Goal: Transaction & Acquisition: Purchase product/service

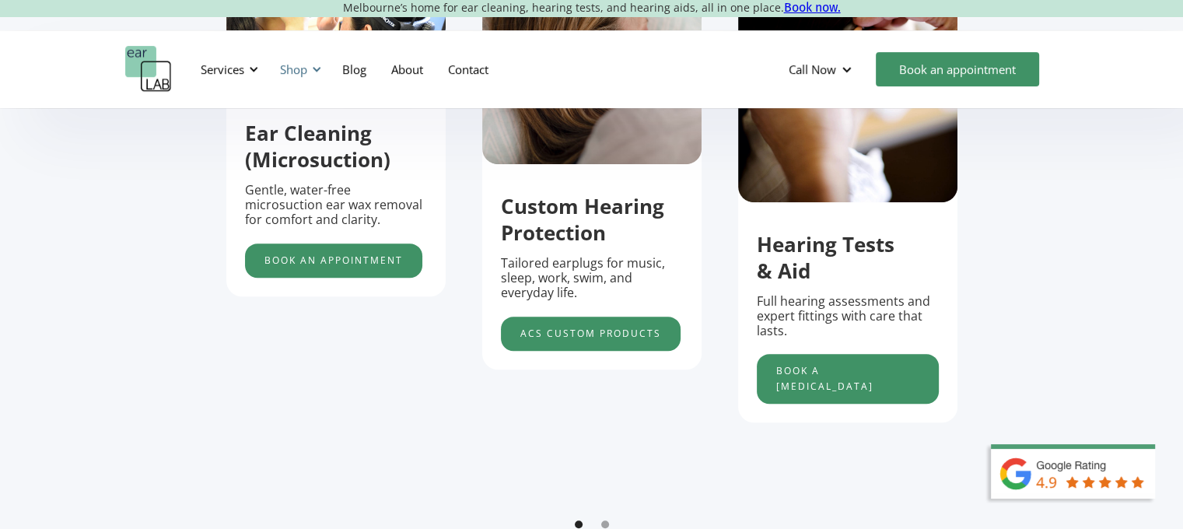
scroll to position [467, 0]
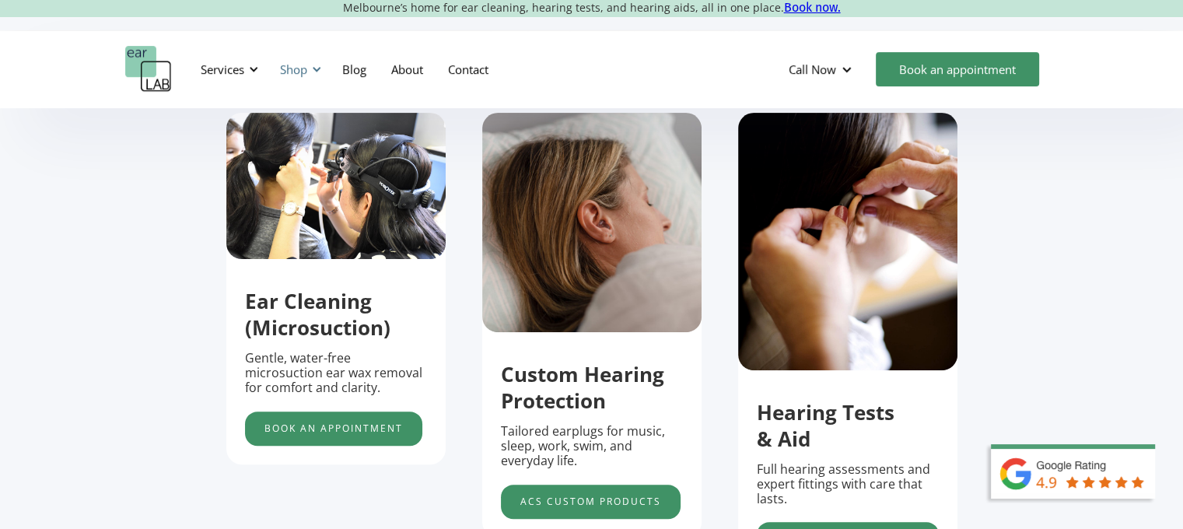
click at [302, 71] on div "Shop" at bounding box center [293, 69] width 27 height 16
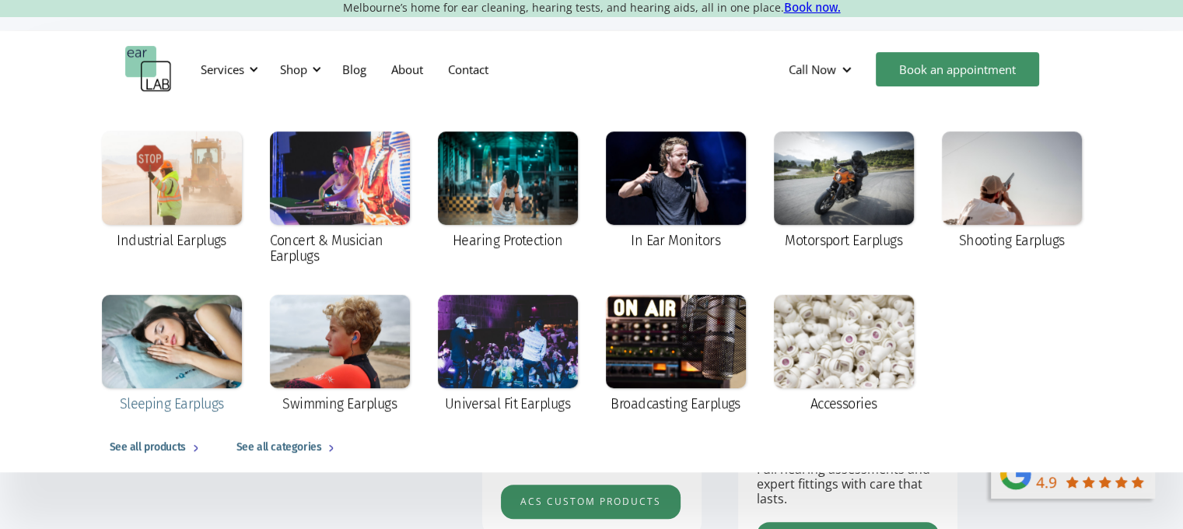
click at [177, 339] on div at bounding box center [172, 341] width 140 height 93
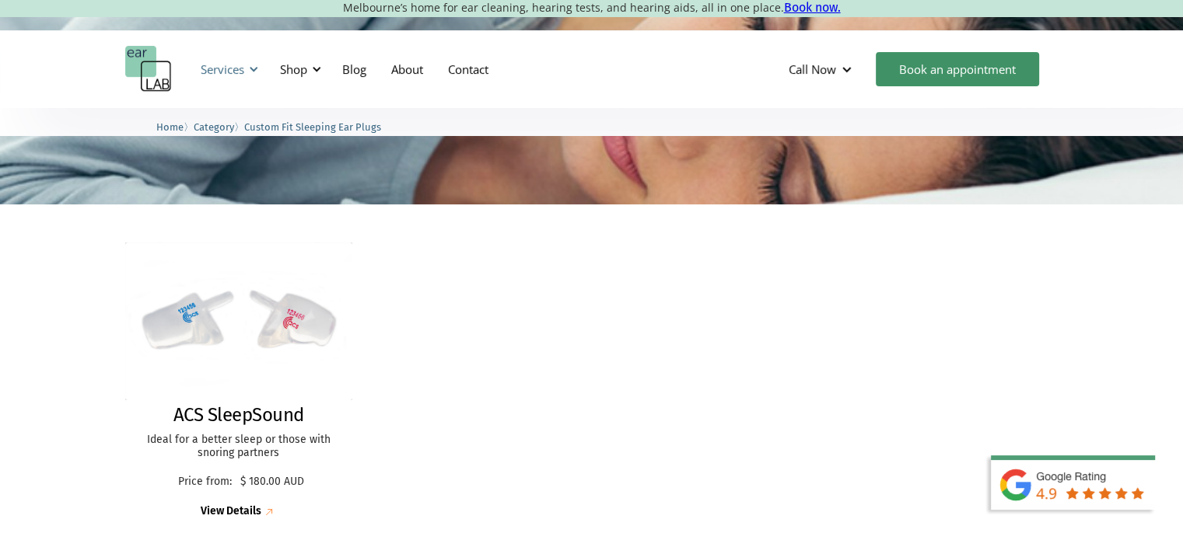
scroll to position [311, 0]
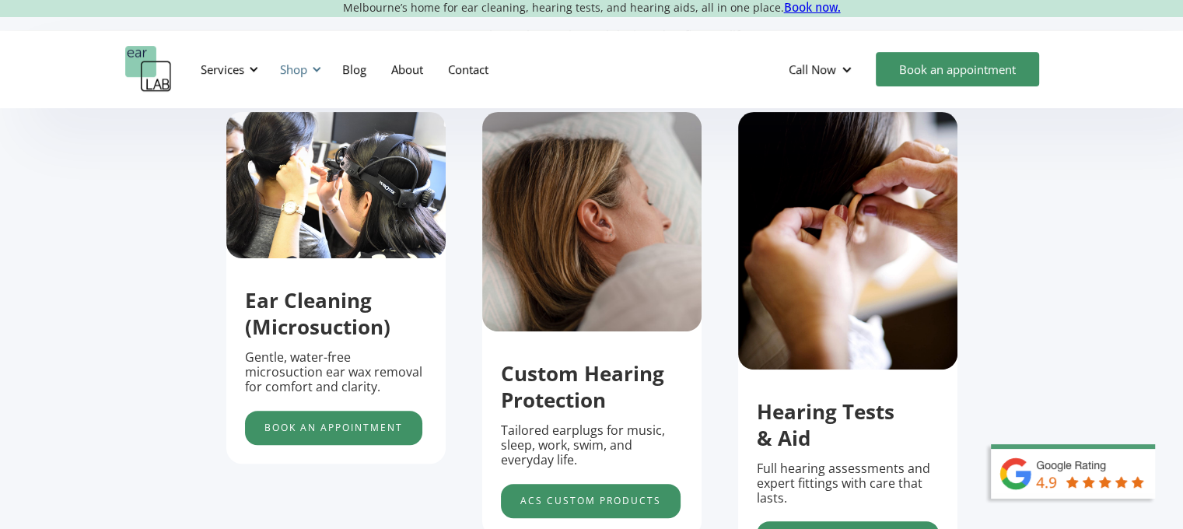
click at [302, 65] on div "Shop" at bounding box center [293, 69] width 27 height 16
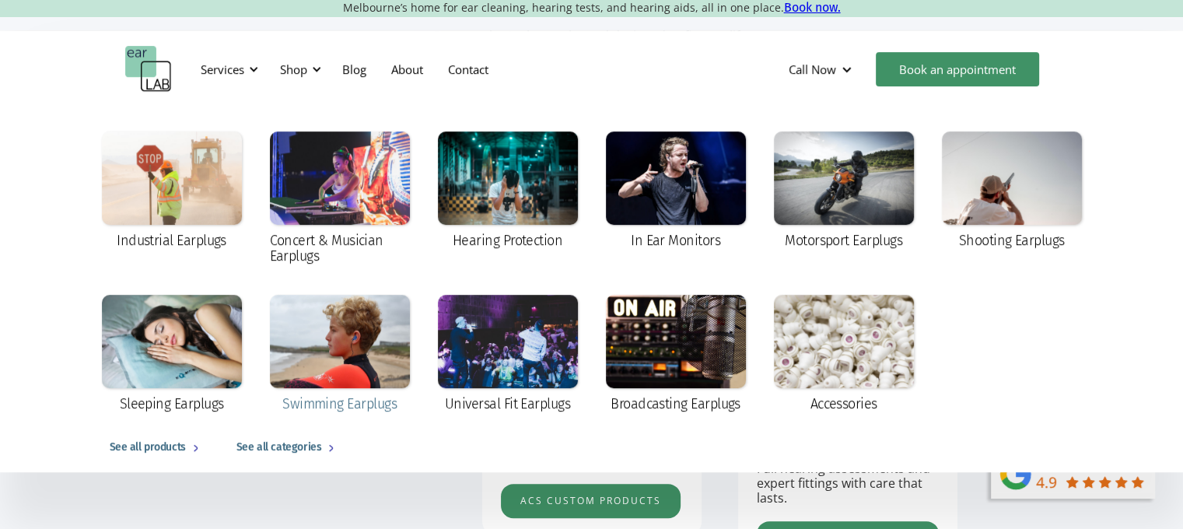
click at [323, 308] on div at bounding box center [340, 341] width 140 height 93
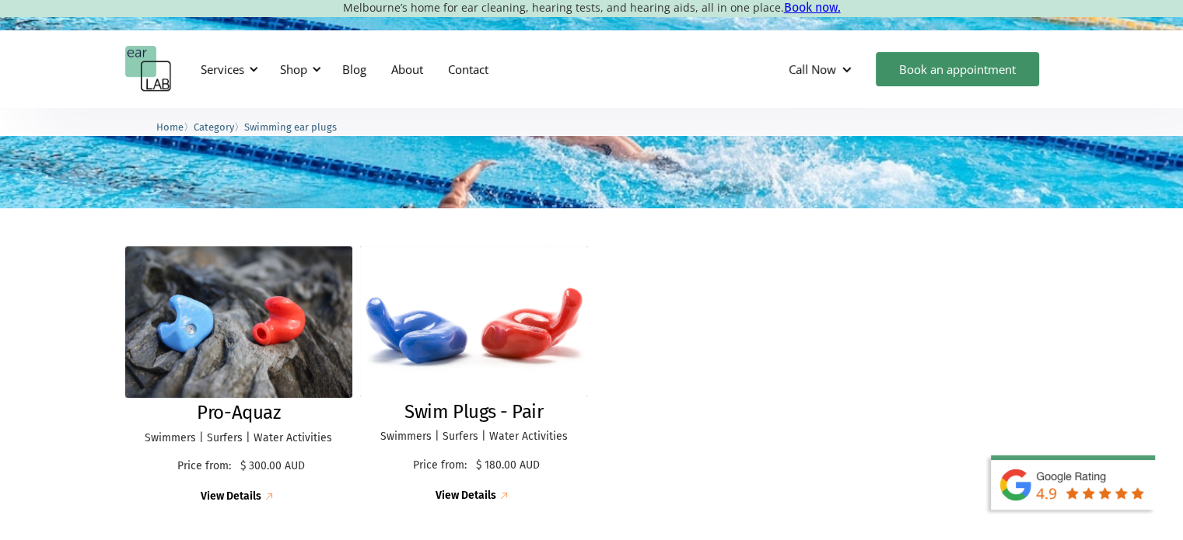
scroll to position [389, 0]
